Goal: Information Seeking & Learning: Learn about a topic

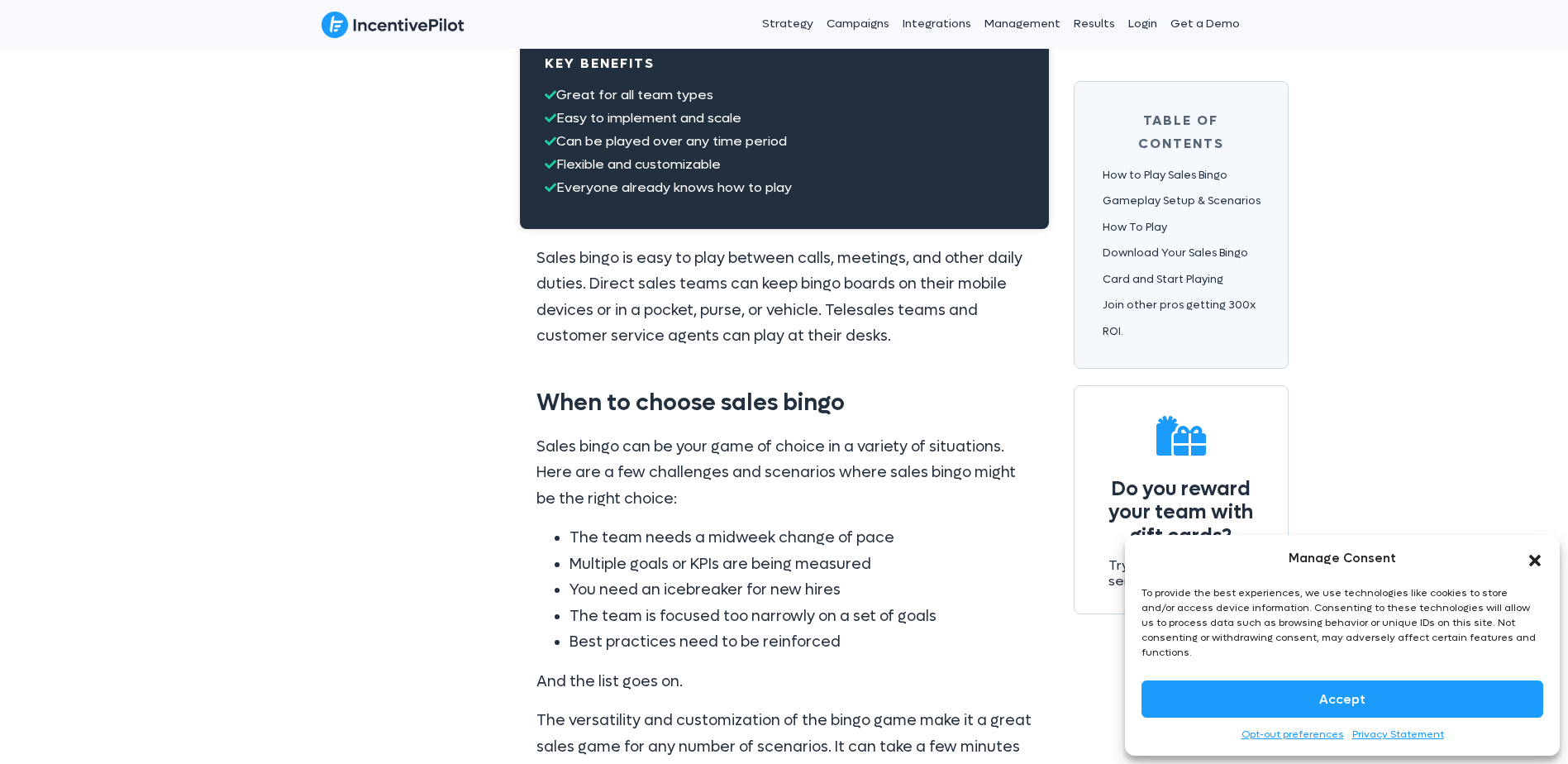
scroll to position [331, 0]
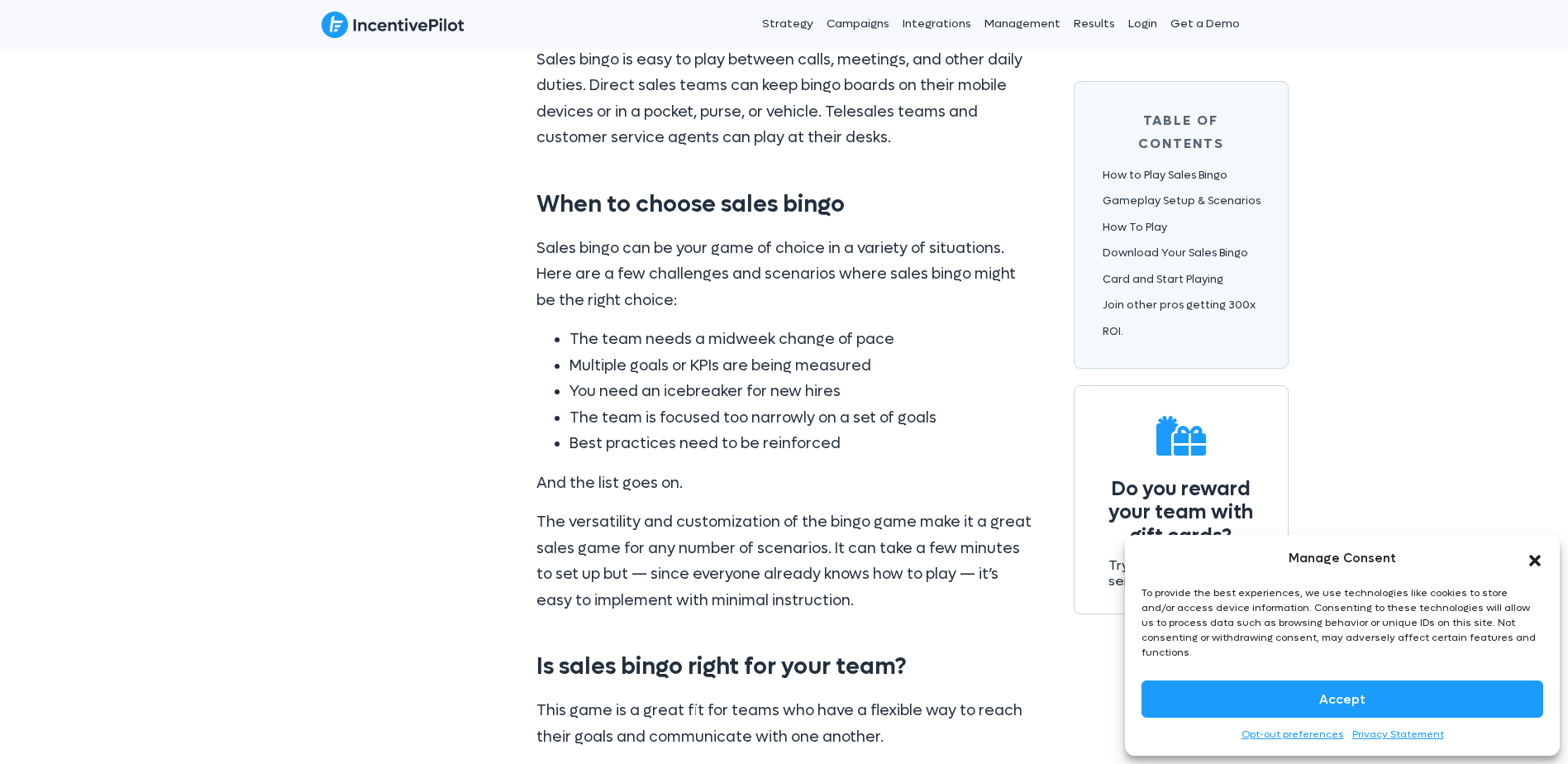
drag, startPoint x: 1534, startPoint y: 573, endPoint x: 1003, endPoint y: 535, distance: 532.4
click at [1533, 569] on icon "Close dialog" at bounding box center [1535, 561] width 16 height 16
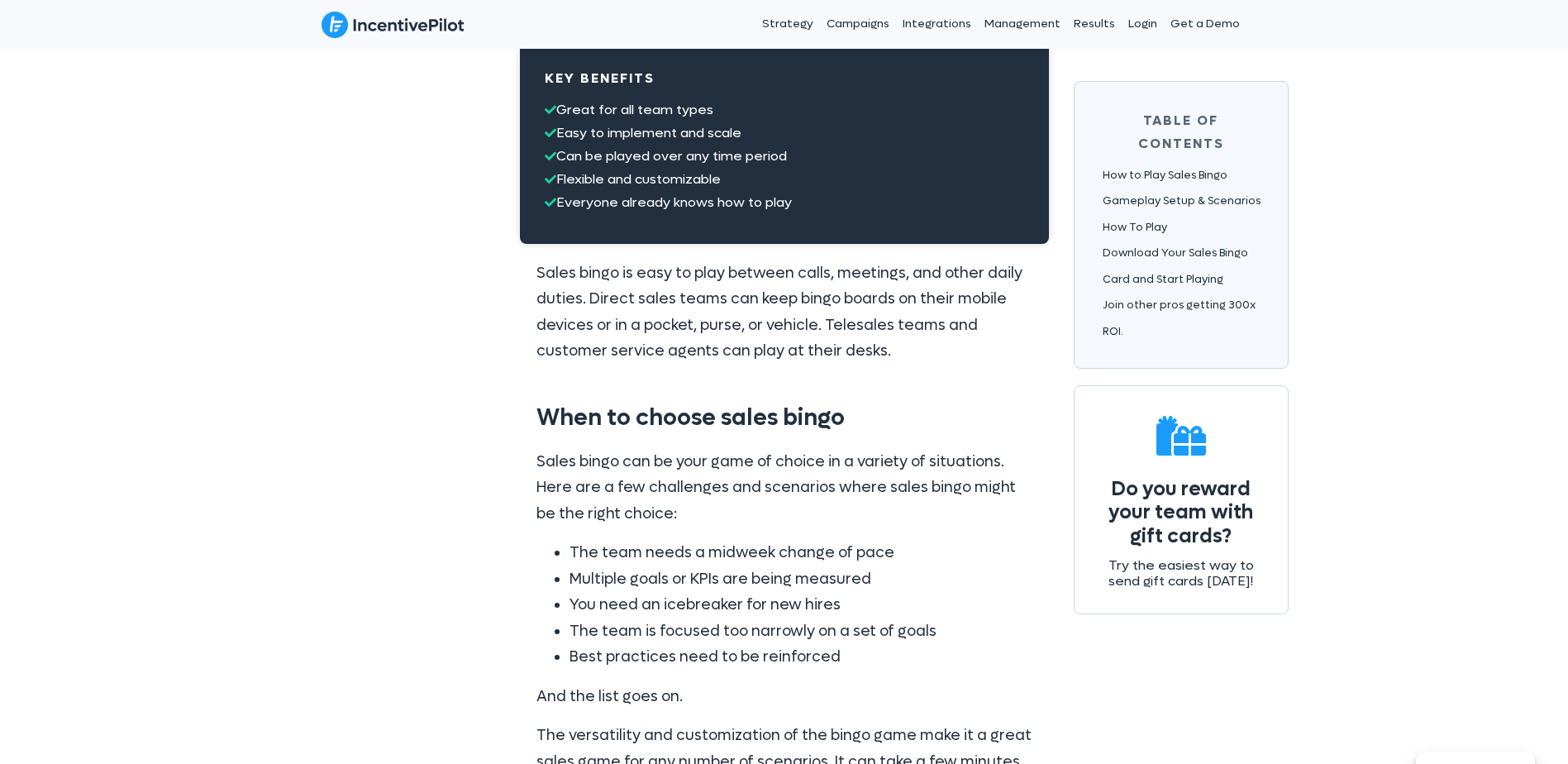
scroll to position [0, 0]
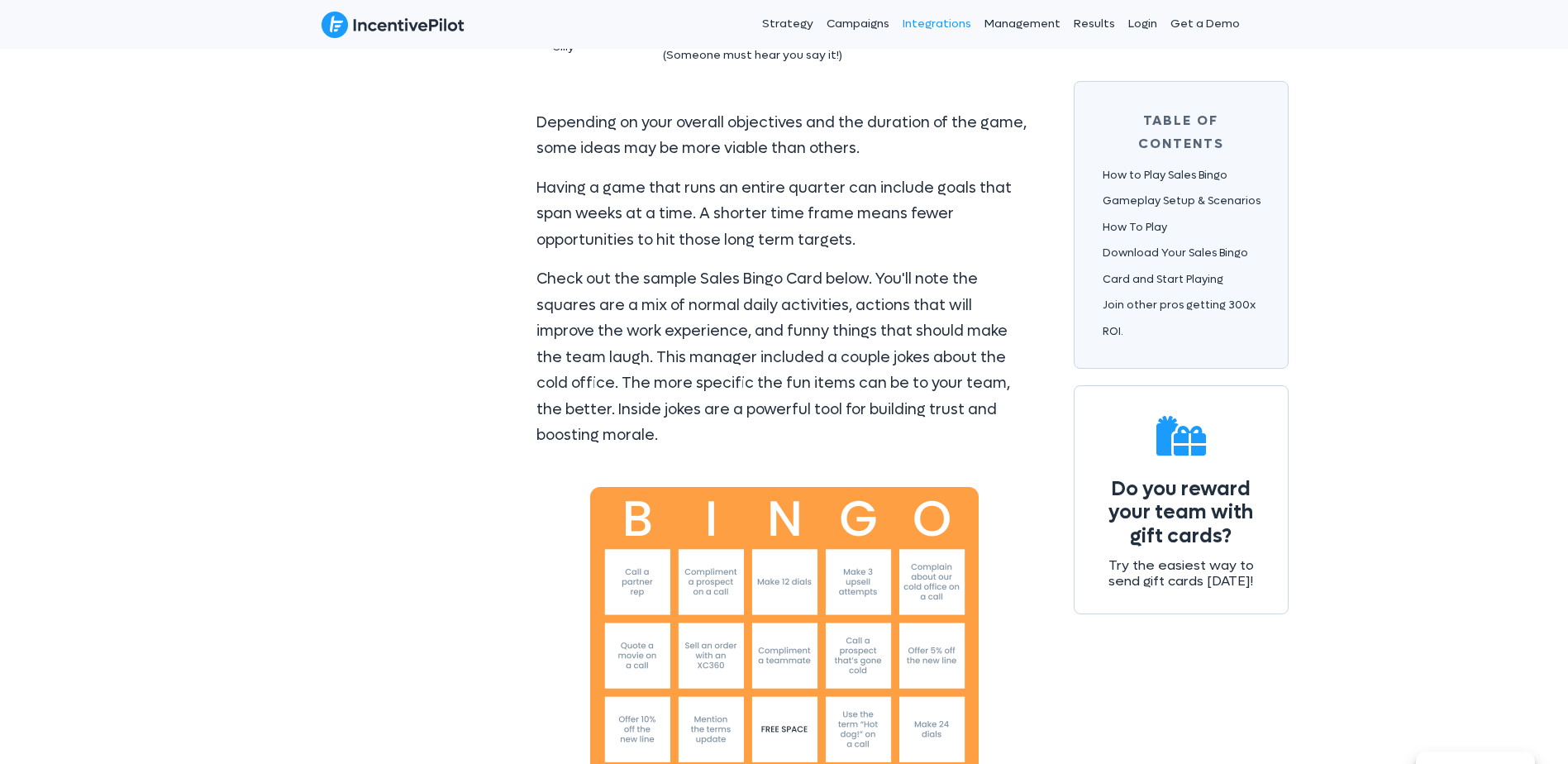
scroll to position [2895, 0]
